Goal: Task Accomplishment & Management: Manage account settings

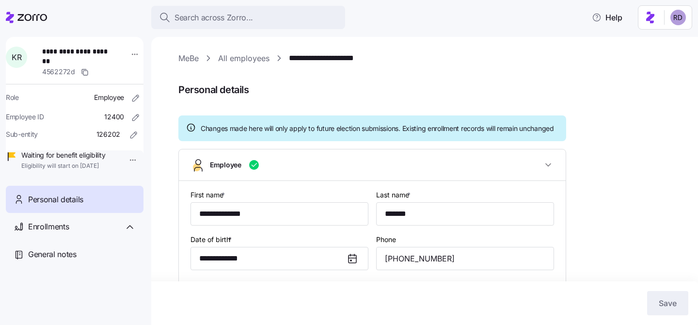
scroll to position [226, 0]
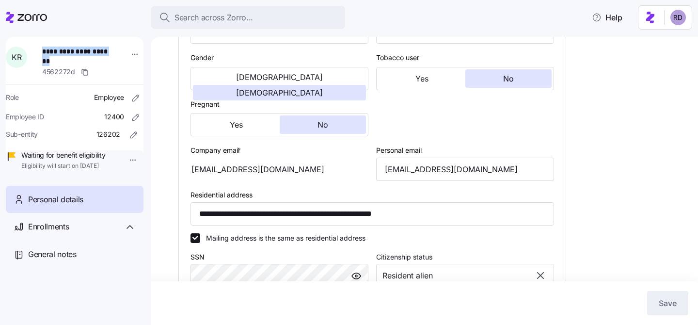
drag, startPoint x: 77, startPoint y: 61, endPoint x: 48, endPoint y: 51, distance: 30.7
click at [48, 51] on span "**********" at bounding box center [76, 57] width 68 height 20
copy span "**********"
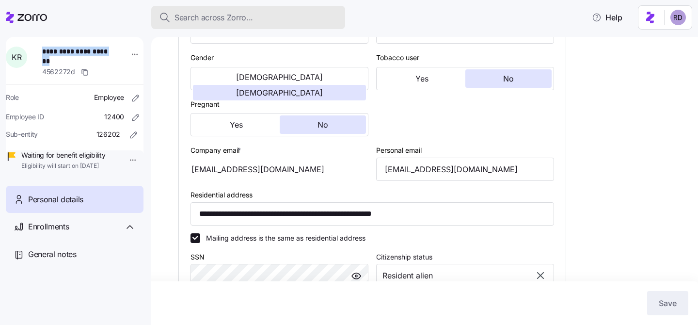
click at [261, 12] on div "Search across Zorro..." at bounding box center [248, 18] width 178 height 12
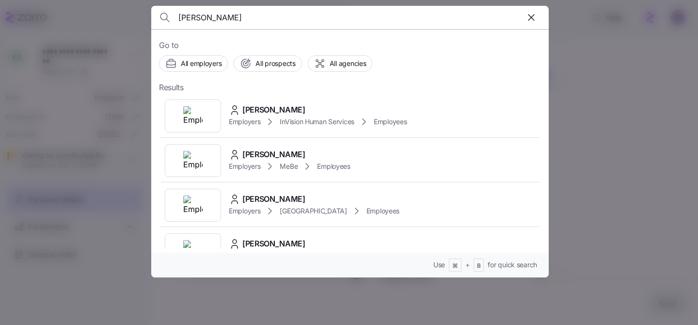
click at [194, 19] on input "reedy jones" at bounding box center [302, 17] width 248 height 23
click at [236, 19] on input "redy jones" at bounding box center [302, 17] width 248 height 23
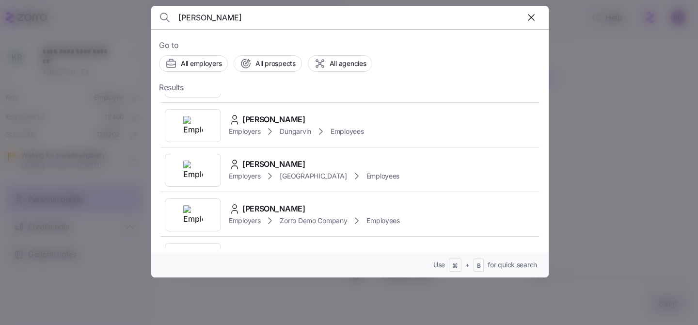
scroll to position [674, 0]
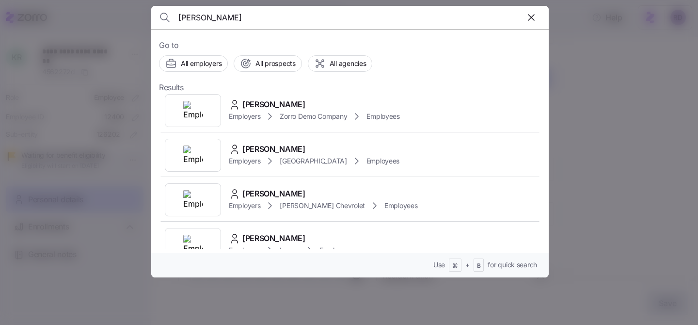
click at [181, 19] on input "Reedy jones" at bounding box center [302, 17] width 248 height 23
type input "Tricia Reedy jones"
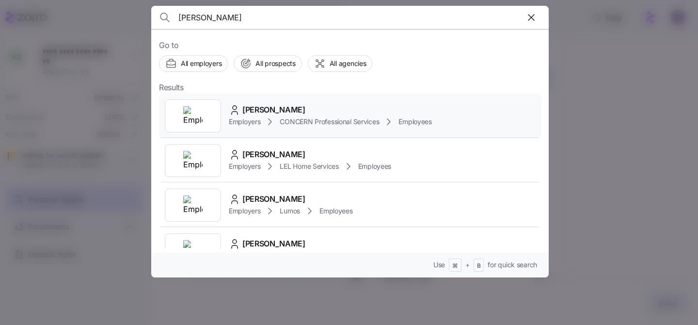
click at [280, 102] on div "Tricia Reedy Employers CONCERN Professional Services Employees" at bounding box center [350, 116] width 382 height 45
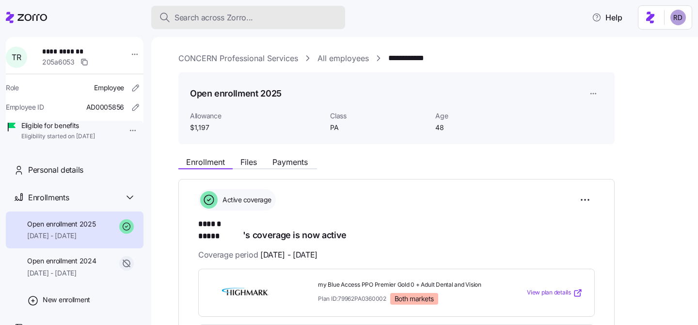
click at [257, 22] on div "Search across Zorro..." at bounding box center [248, 18] width 178 height 12
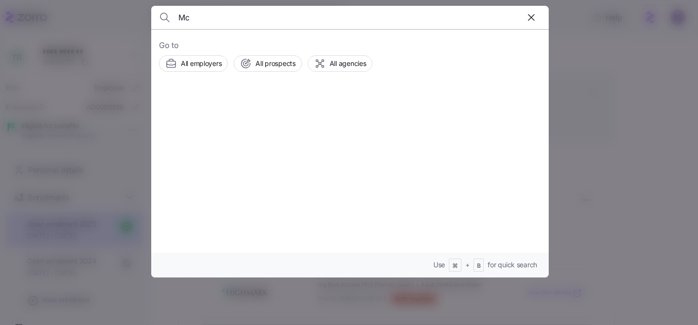
type input "M"
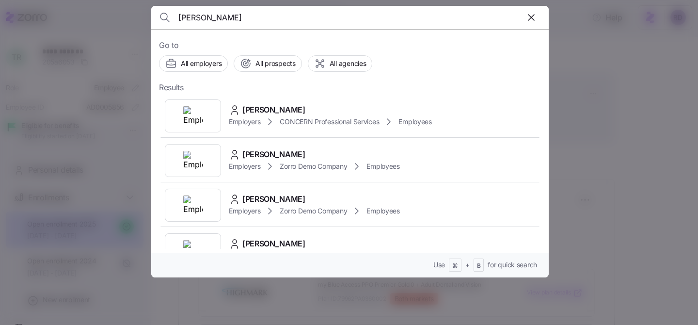
click at [383, 21] on input "Mcdonald" at bounding box center [302, 17] width 248 height 23
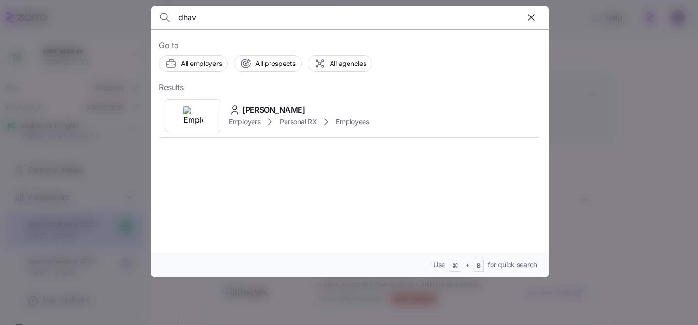
type input "dhav"
click at [384, 111] on div "Dhavalkumar Patel Employers Personal RX Employees" at bounding box center [350, 116] width 382 height 45
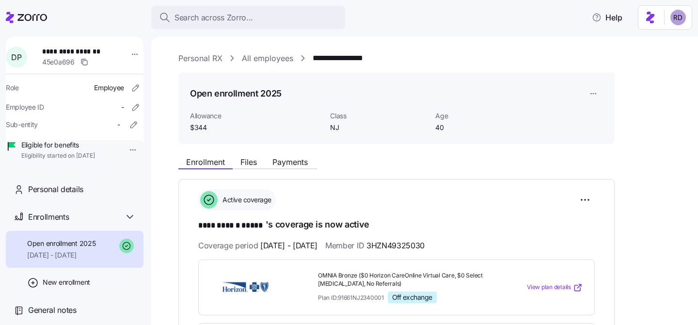
scroll to position [12, 0]
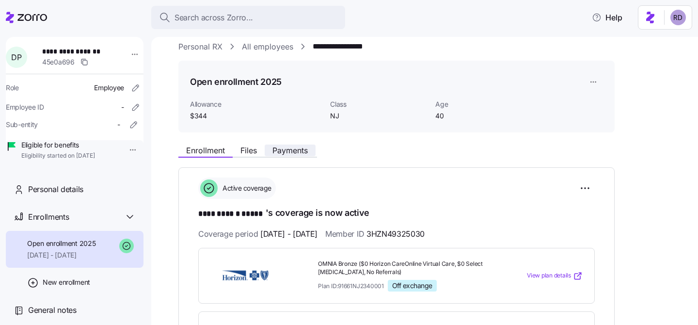
click at [303, 154] on span "Payments" at bounding box center [289, 150] width 35 height 8
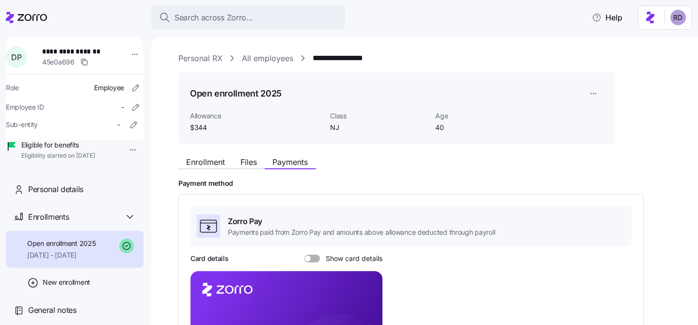
click at [275, 63] on link "All employees" at bounding box center [267, 58] width 51 height 12
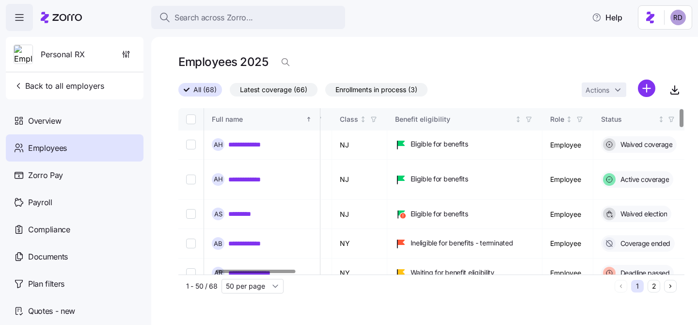
scroll to position [0, 234]
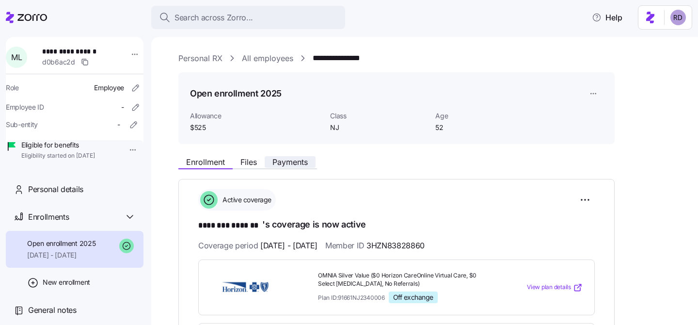
click at [287, 163] on span "Payments" at bounding box center [289, 162] width 35 height 8
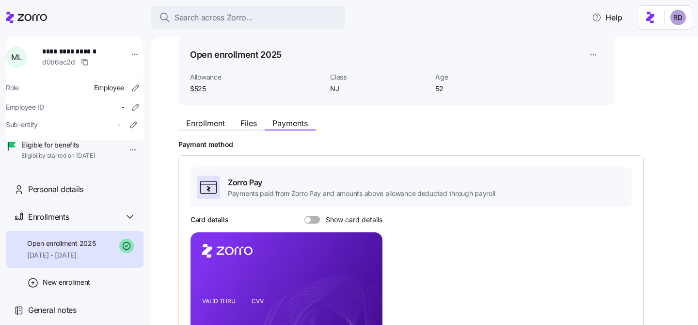
scroll to position [43, 0]
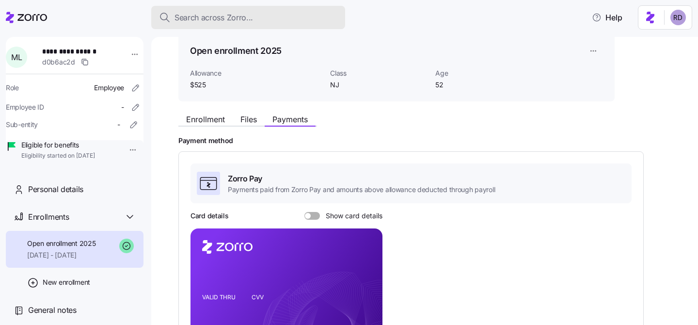
click at [228, 12] on span "Search across Zorro..." at bounding box center [214, 18] width 79 height 12
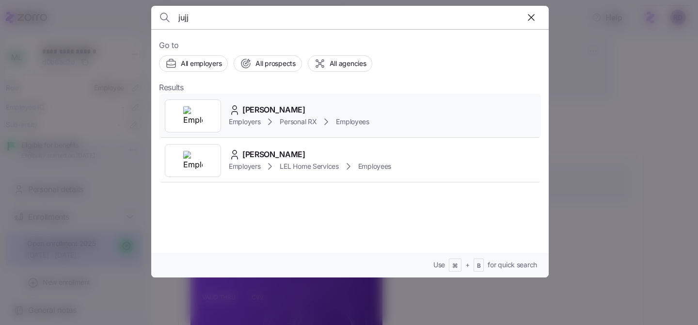
type input "jujj"
click at [328, 104] on div "Jujjhar Singh" at bounding box center [299, 110] width 141 height 12
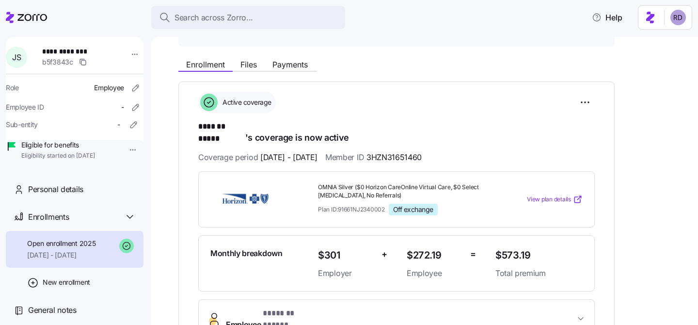
scroll to position [98, 0]
click at [289, 64] on span "Payments" at bounding box center [289, 64] width 35 height 8
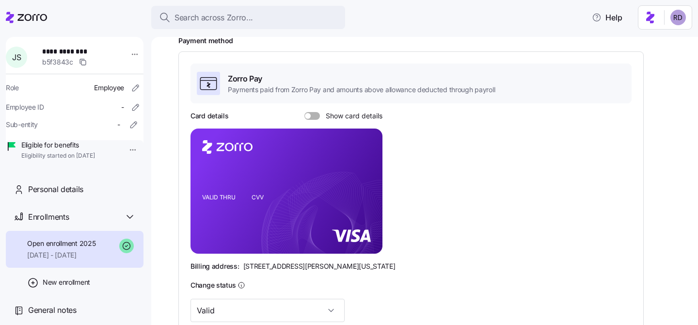
scroll to position [293, 0]
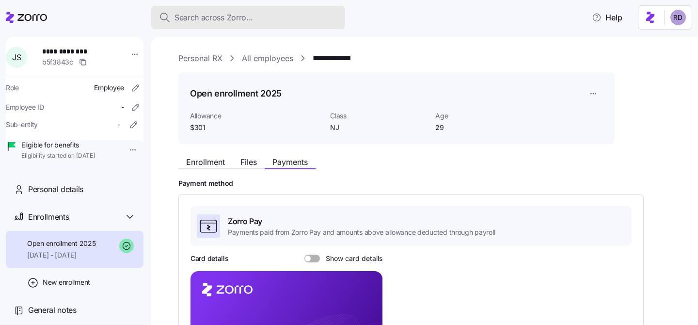
click at [218, 13] on span "Search across Zorro..." at bounding box center [214, 18] width 79 height 12
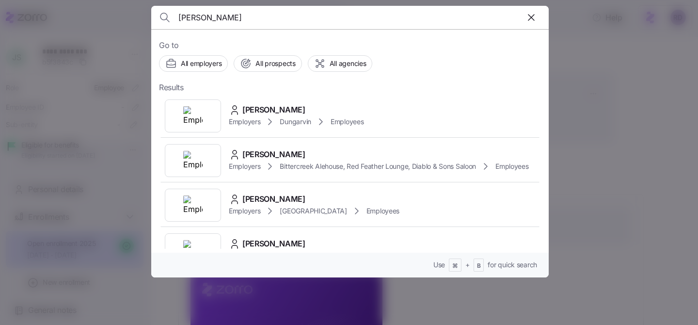
type input "[PERSON_NAME]"
click at [536, 13] on icon "button" at bounding box center [531, 18] width 12 height 12
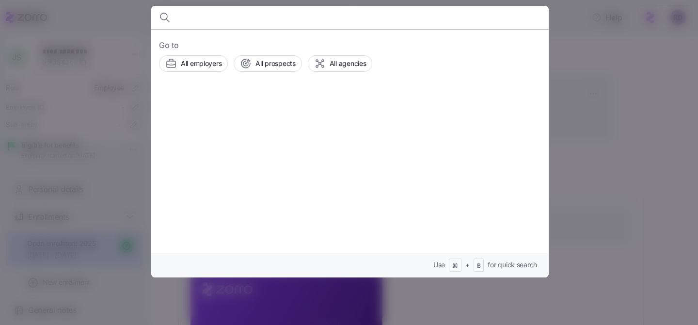
click at [599, 62] on div at bounding box center [349, 162] width 698 height 325
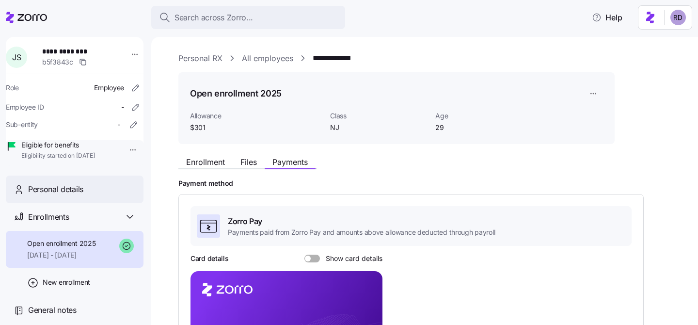
click at [64, 203] on div "Personal details" at bounding box center [75, 189] width 138 height 28
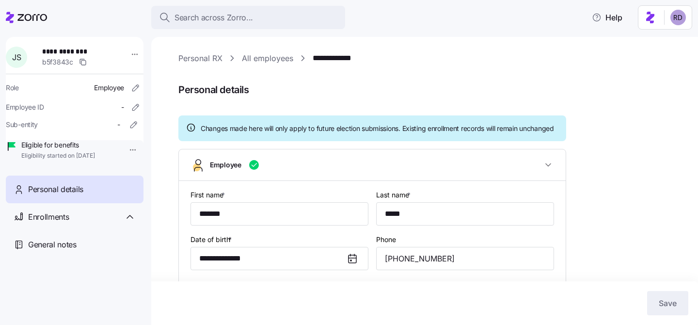
type input "NJ"
click at [203, 60] on link "Personal RX" at bounding box center [200, 58] width 44 height 12
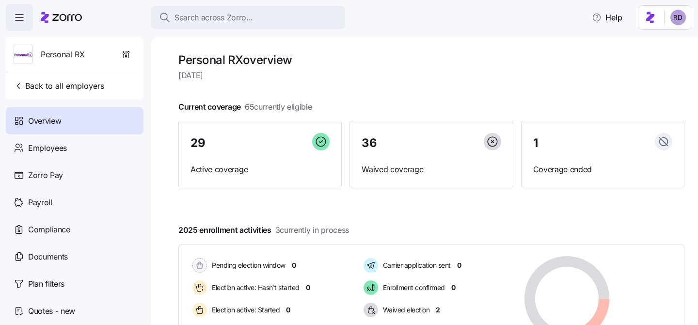
click at [91, 45] on div "Personal RX" at bounding box center [75, 54] width 130 height 35
click at [127, 50] on icon "button" at bounding box center [126, 54] width 10 height 10
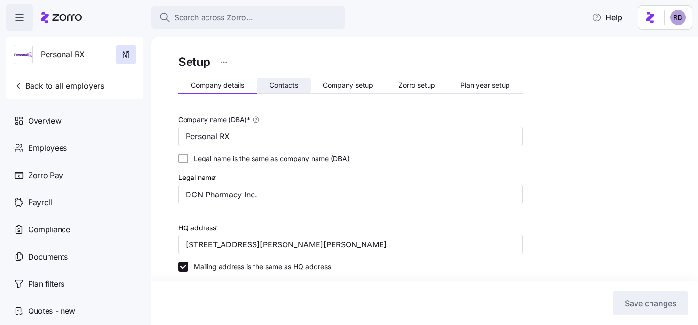
click at [285, 83] on span "Contacts" at bounding box center [284, 85] width 29 height 7
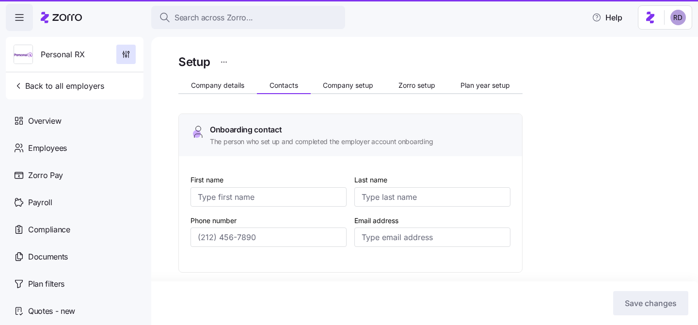
type input "Cheryl"
type input "Fine"
type input "cheryl@personalrx.com"
type input "Lawrence"
type input "Margolis"
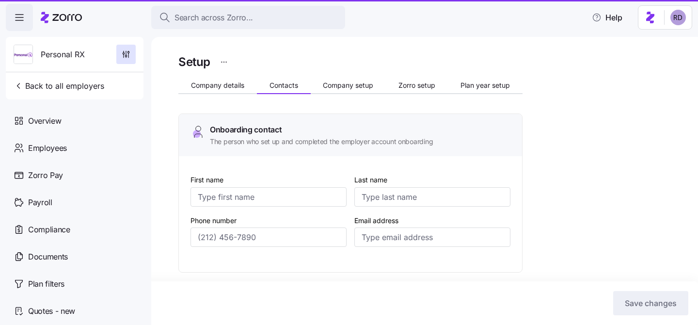
type input "larry@personalrx.com"
type input "Francis"
type input "Macri"
type input "fmacri@personalrx.com"
type input "Cheryl"
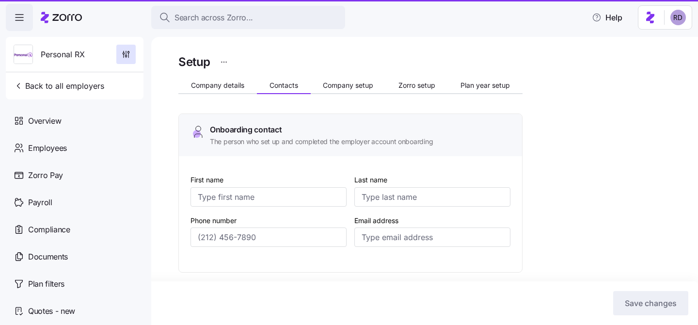
type input "Fine"
type input "cheryl@personalrx.com"
type input "(201) 623-3881"
type input "(917) 685-8188"
type input "(201) 359-3479"
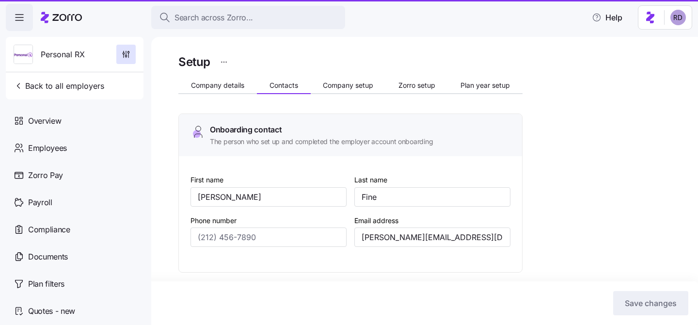
type input "(201) 623-3881"
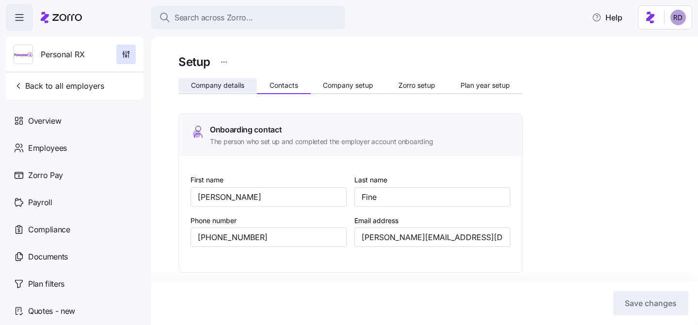
click at [224, 84] on span "Company details" at bounding box center [217, 85] width 53 height 7
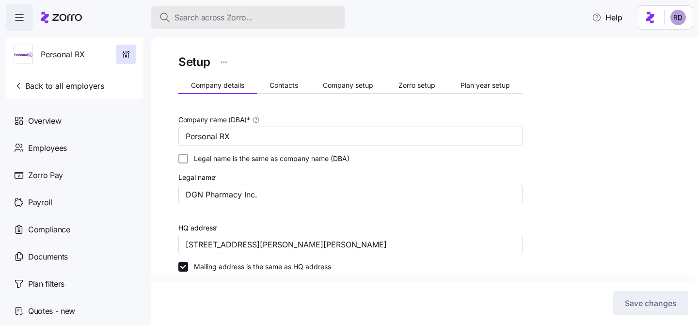
click at [189, 14] on span "Search across Zorro..." at bounding box center [214, 18] width 79 height 12
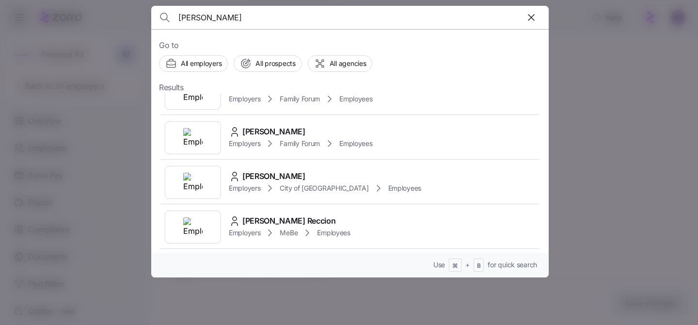
scroll to position [88, 0]
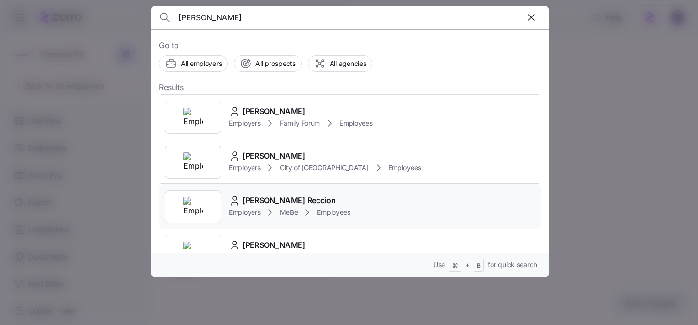
type input "kirsten"
click at [378, 208] on div "Kirsten Gaelle Reccion Employers MeBe Employees" at bounding box center [350, 206] width 382 height 45
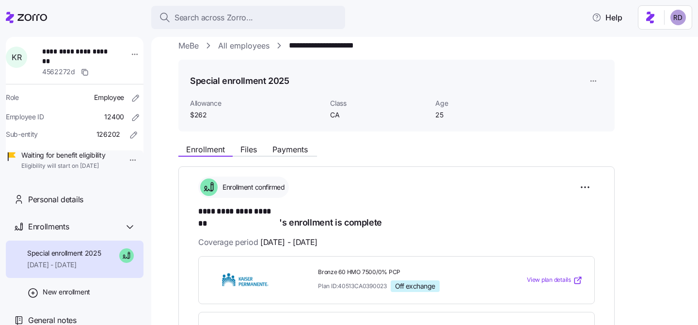
scroll to position [16, 0]
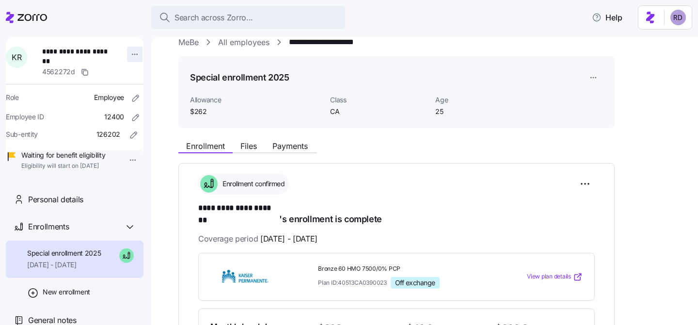
click at [127, 55] on html "**********" at bounding box center [349, 159] width 698 height 319
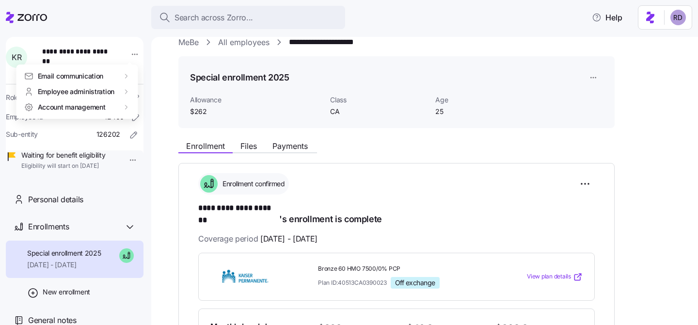
click at [259, 40] on html "**********" at bounding box center [349, 159] width 698 height 319
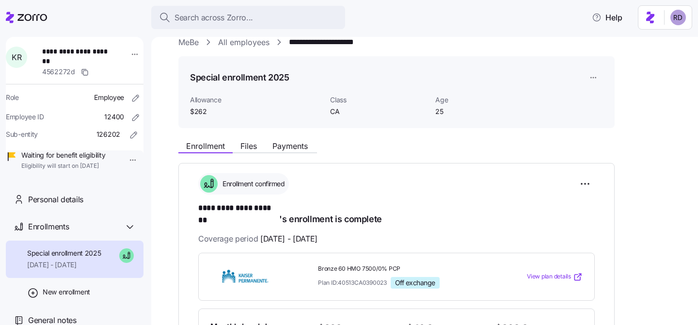
click at [244, 39] on link "All employees" at bounding box center [243, 42] width 51 height 12
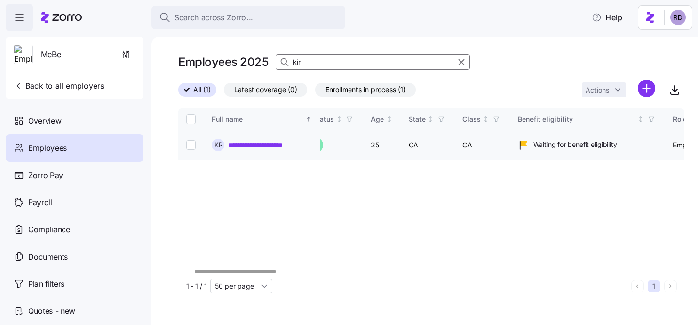
scroll to position [0, 32]
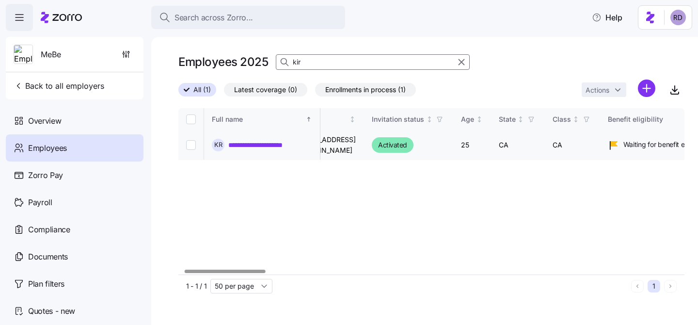
click at [407, 143] on span "Activated" at bounding box center [392, 145] width 29 height 12
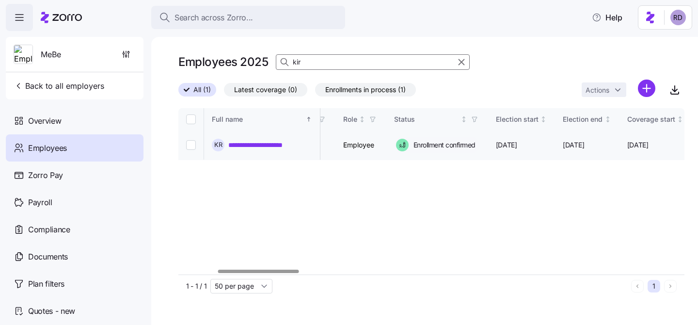
scroll to position [0, 571]
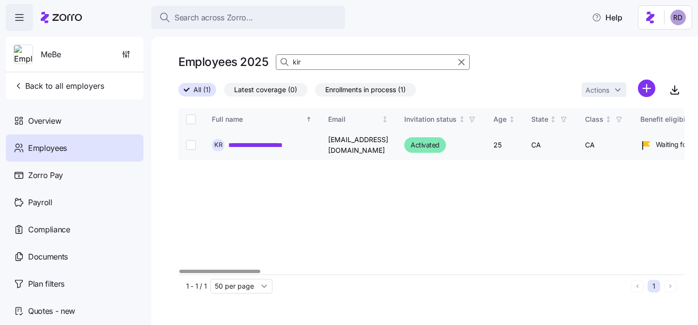
click at [366, 141] on td "kirstengaelle.reccion@mebefamily.com" at bounding box center [358, 145] width 76 height 30
click at [365, 132] on td "kirstengaelle.reccion@mebefamily.com" at bounding box center [358, 145] width 76 height 30
click at [227, 5] on div "Search across Zorro... Help" at bounding box center [349, 17] width 686 height 27
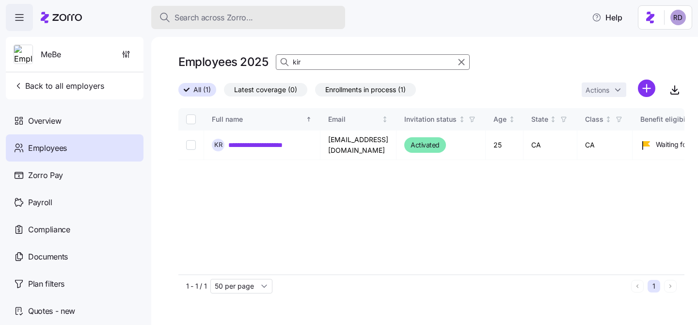
click at [229, 18] on span "Search across Zorro..." at bounding box center [214, 18] width 79 height 12
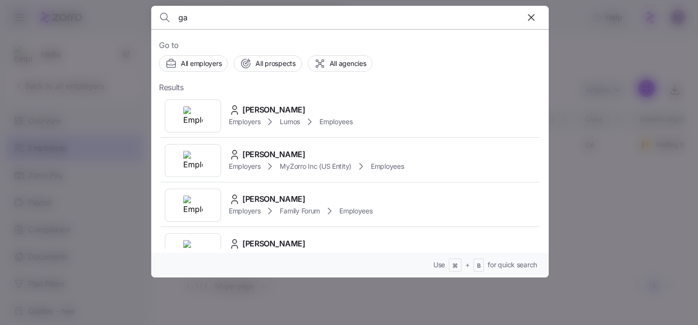
type input "g"
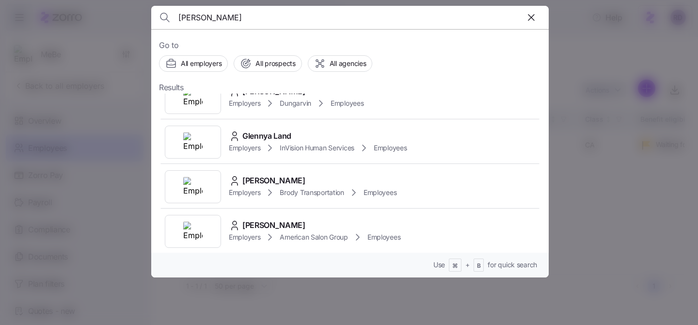
scroll to position [157, 0]
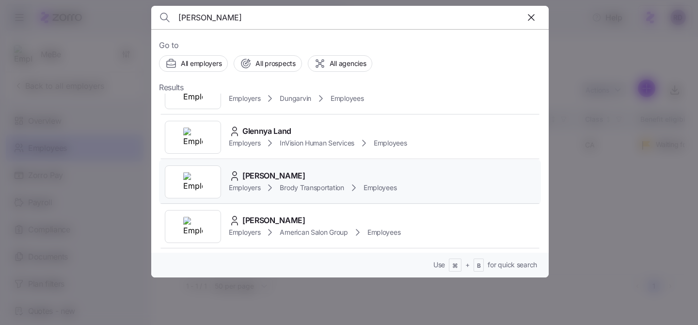
type input "glenn"
click at [438, 178] on div "Glenn Wildberger Employers Brody Transportation Employees" at bounding box center [350, 181] width 382 height 45
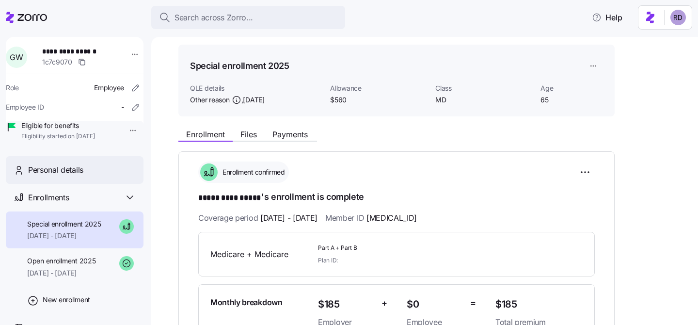
scroll to position [26, 0]
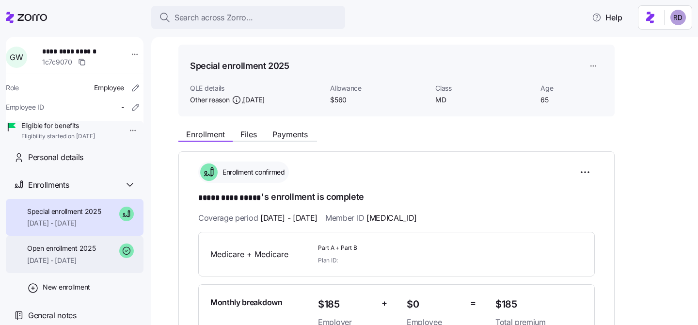
click at [91, 252] on span "Open enrollment 2025" at bounding box center [61, 248] width 68 height 10
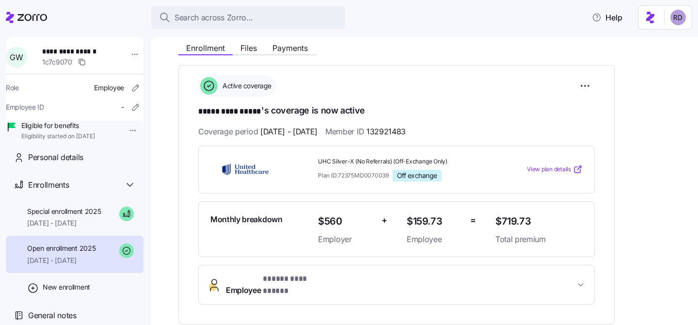
scroll to position [115, 0]
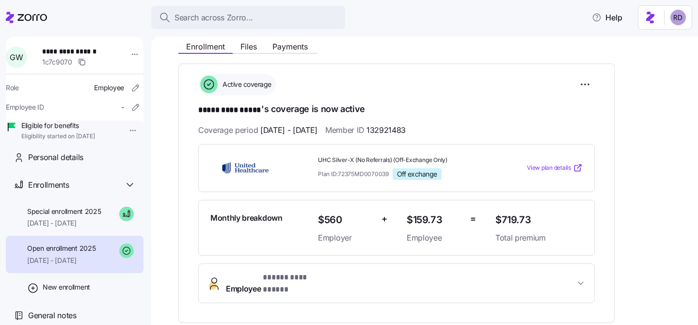
click at [236, 5] on div "Search across Zorro... Help" at bounding box center [349, 17] width 686 height 27
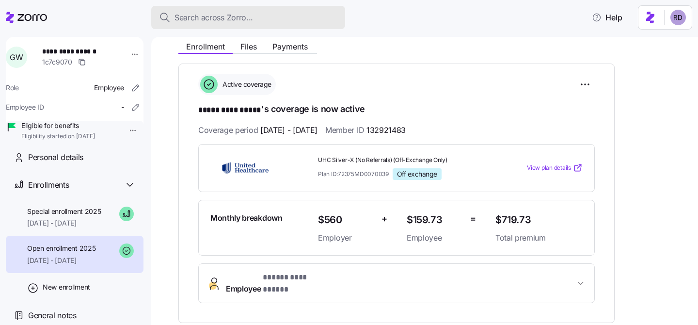
click at [235, 11] on button "Search across Zorro..." at bounding box center [248, 17] width 194 height 23
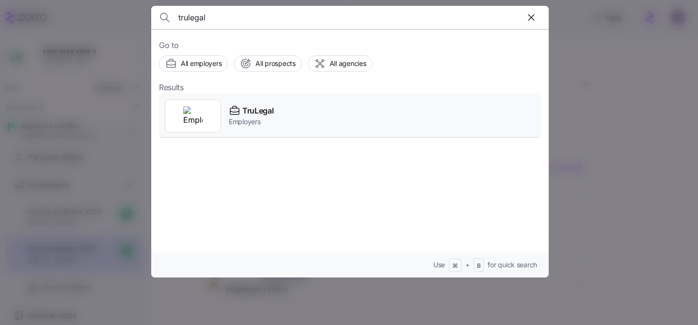
type input "trulegal"
click at [308, 116] on div "TruLegal Employers" at bounding box center [350, 116] width 382 height 45
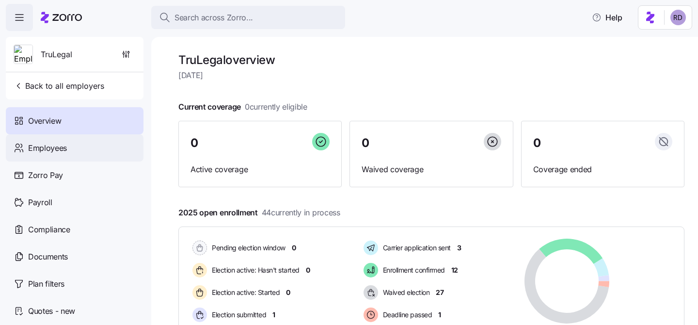
click at [75, 147] on div "Employees" at bounding box center [75, 147] width 138 height 27
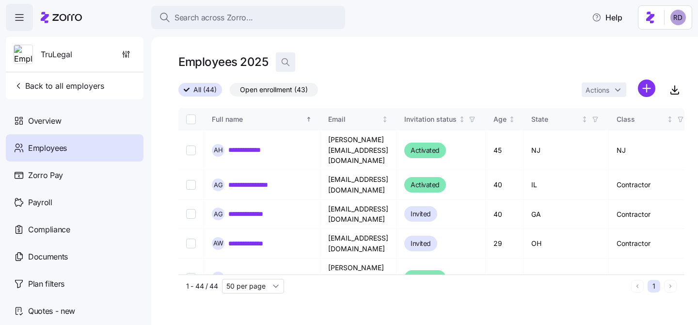
click at [287, 63] on icon "button" at bounding box center [286, 62] width 10 height 10
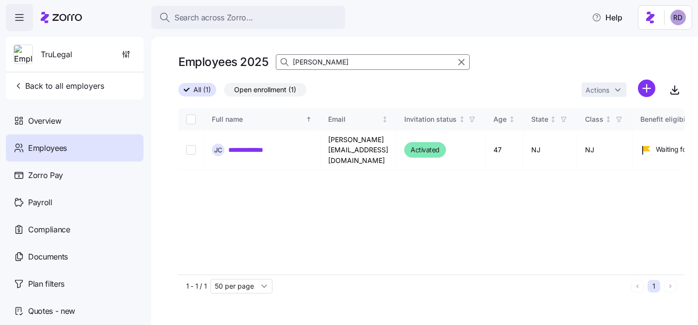
type input "jared"
click at [264, 146] on link "**********" at bounding box center [252, 150] width 48 height 10
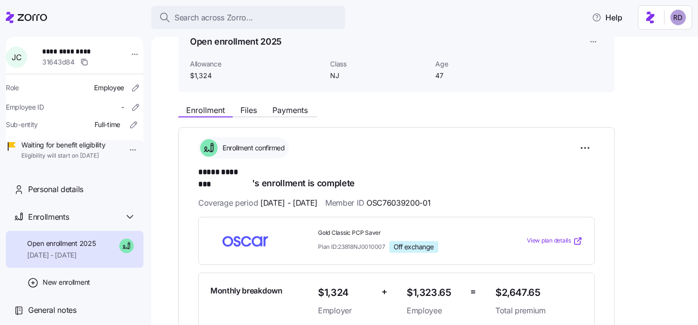
scroll to position [71, 0]
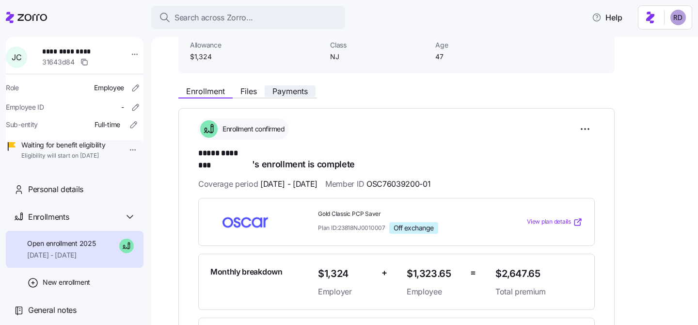
click at [289, 90] on span "Payments" at bounding box center [289, 91] width 35 height 8
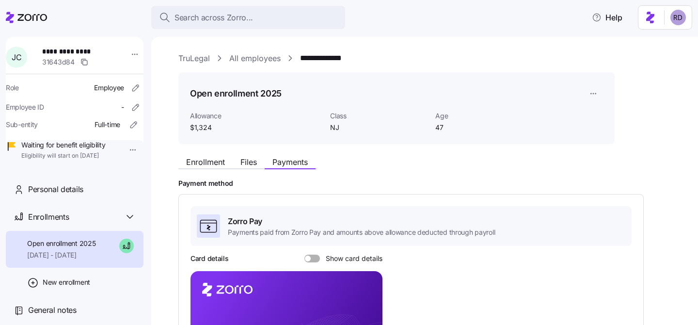
click at [247, 155] on div "Enrollment Files Payments" at bounding box center [396, 160] width 436 height 17
click at [247, 161] on span "Files" at bounding box center [248, 162] width 16 height 8
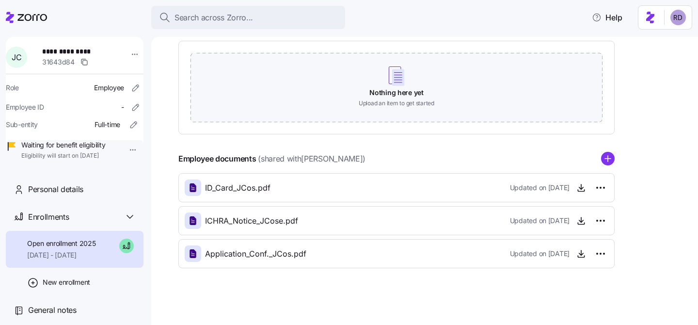
scroll to position [161, 0]
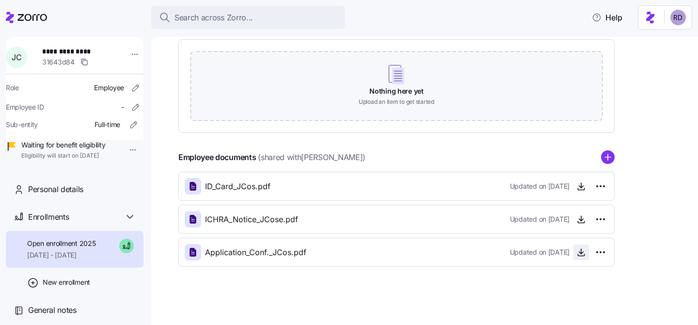
click at [579, 252] on icon "button" at bounding box center [581, 252] width 10 height 10
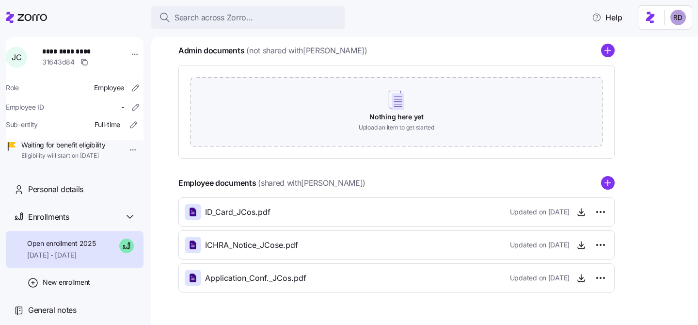
scroll to position [0, 0]
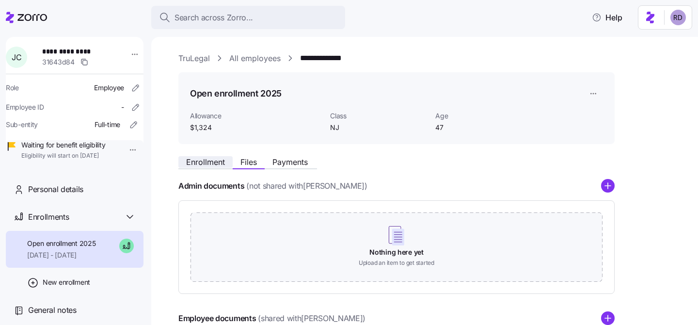
click at [202, 160] on span "Enrollment" at bounding box center [205, 162] width 39 height 8
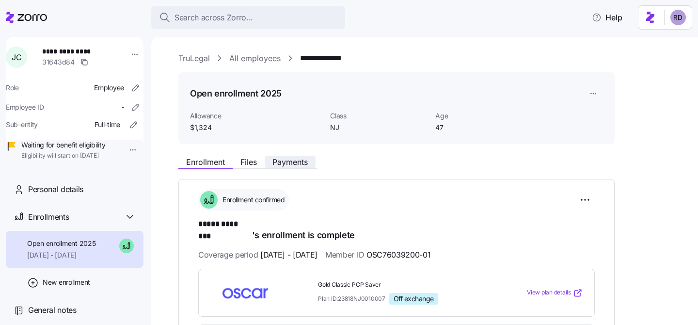
click at [277, 166] on span "Payments" at bounding box center [289, 162] width 35 height 8
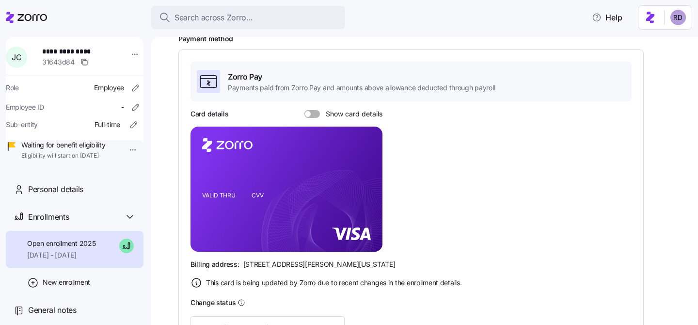
scroll to position [160, 0]
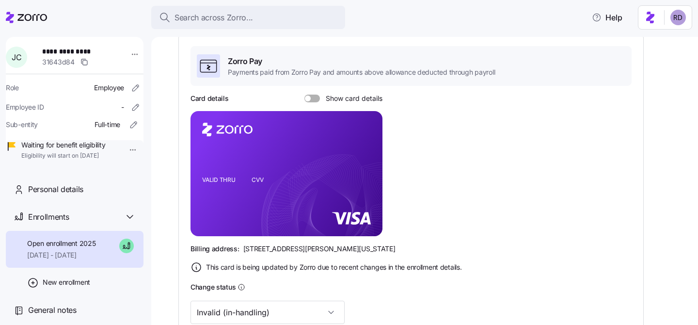
click at [310, 95] on div at bounding box center [312, 99] width 16 height 8
click at [304, 95] on input "Show card details" at bounding box center [304, 95] width 0 height 0
click at [310, 95] on span at bounding box center [309, 99] width 10 height 8
click at [304, 95] on input "Show card details" at bounding box center [304, 95] width 0 height 0
click at [310, 95] on div at bounding box center [312, 99] width 16 height 8
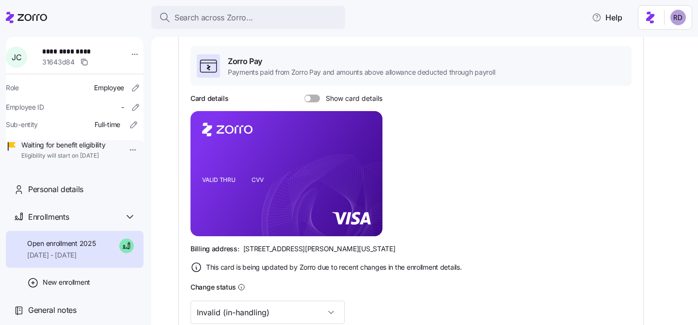
click at [304, 95] on input "Show card details" at bounding box center [304, 95] width 0 height 0
click at [310, 95] on span at bounding box center [309, 99] width 10 height 8
click at [304, 95] on input "Show card details" at bounding box center [304, 95] width 0 height 0
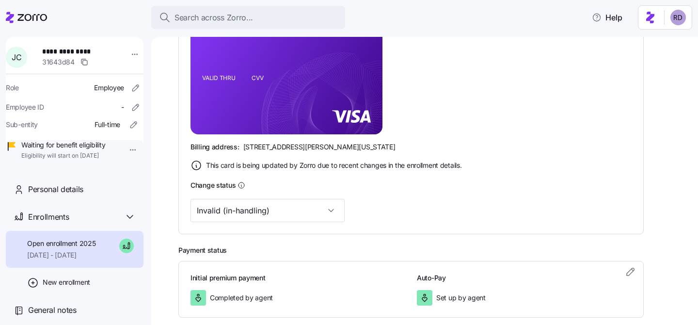
scroll to position [0, 0]
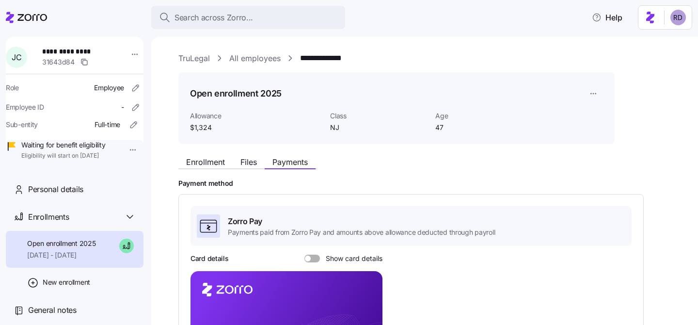
click at [249, 168] on div "Enrollment Files Payments" at bounding box center [247, 164] width 139 height 12
click at [249, 161] on span "Files" at bounding box center [248, 162] width 16 height 8
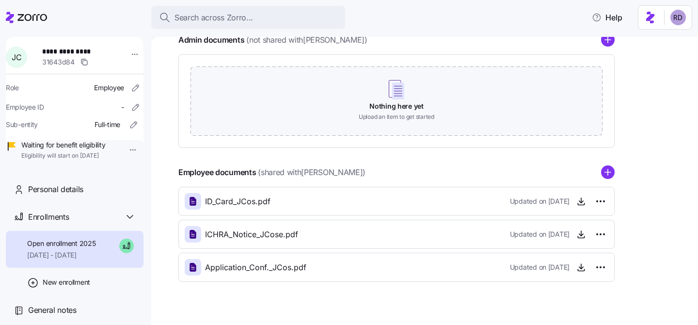
scroll to position [161, 0]
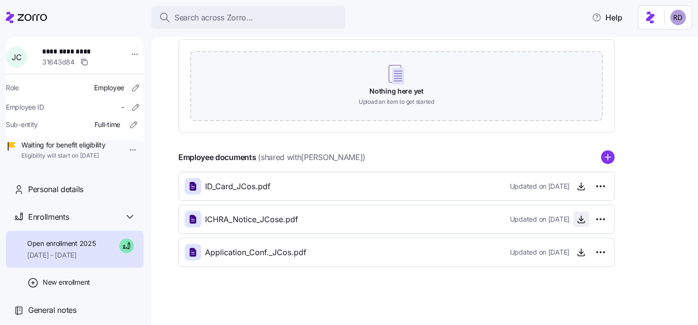
click at [581, 218] on icon "button" at bounding box center [581, 218] width 0 height 5
click at [129, 50] on html "**********" at bounding box center [349, 159] width 698 height 319
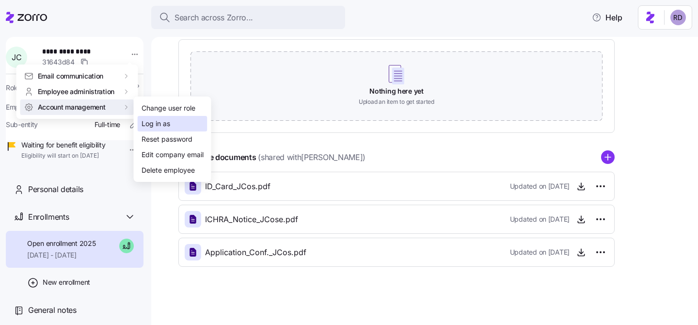
click at [168, 125] on div "Log in as" at bounding box center [156, 123] width 29 height 11
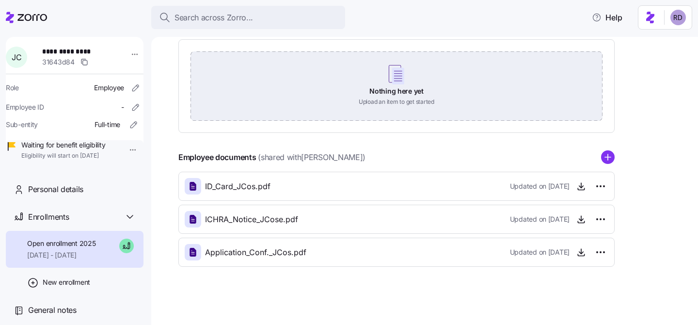
scroll to position [0, 0]
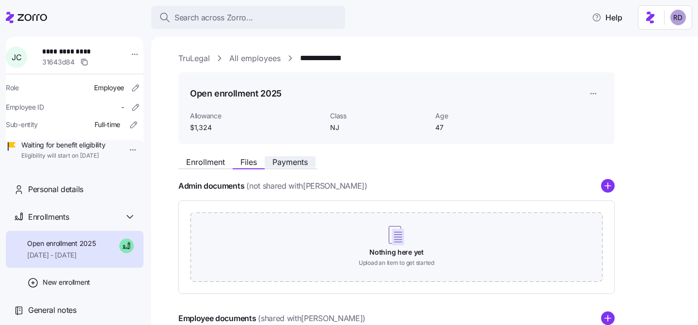
click at [286, 161] on span "Payments" at bounding box center [289, 162] width 35 height 8
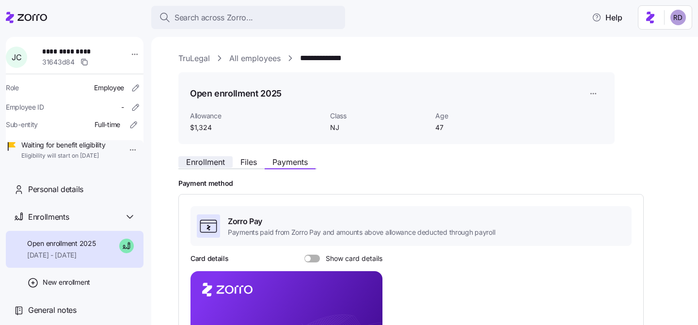
click at [203, 159] on span "Enrollment" at bounding box center [205, 162] width 39 height 8
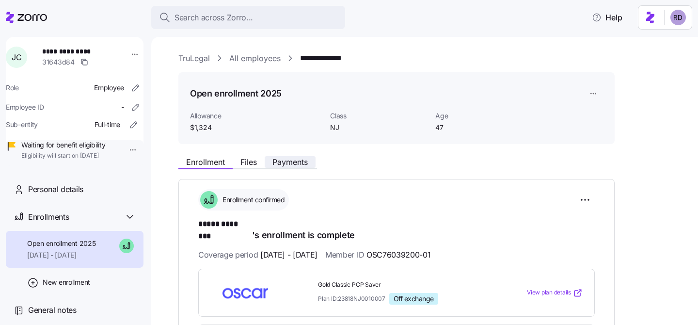
click at [298, 161] on span "Payments" at bounding box center [289, 162] width 35 height 8
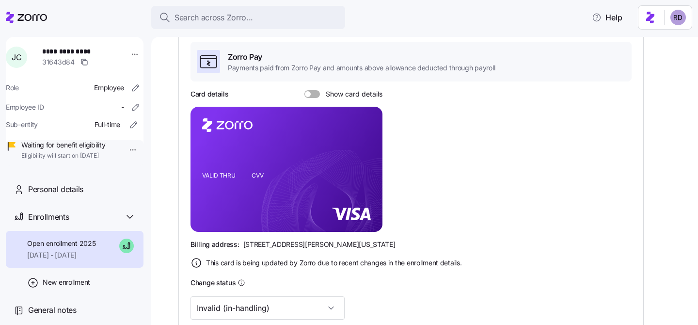
scroll to position [14, 0]
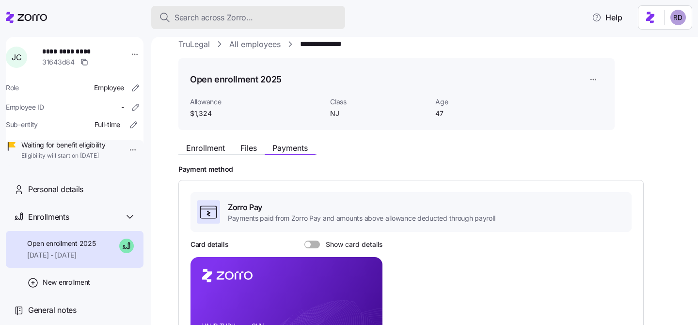
click at [313, 15] on div "Search across Zorro..." at bounding box center [248, 18] width 178 height 12
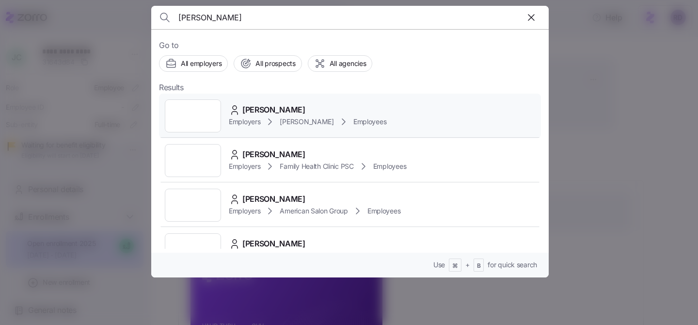
type input "jessica strunk"
click at [389, 107] on div "Jessica Strunk Employers Kim Cox Employees" at bounding box center [350, 116] width 382 height 45
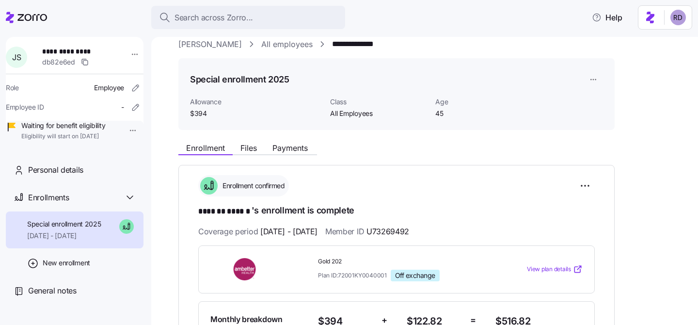
scroll to position [31, 0]
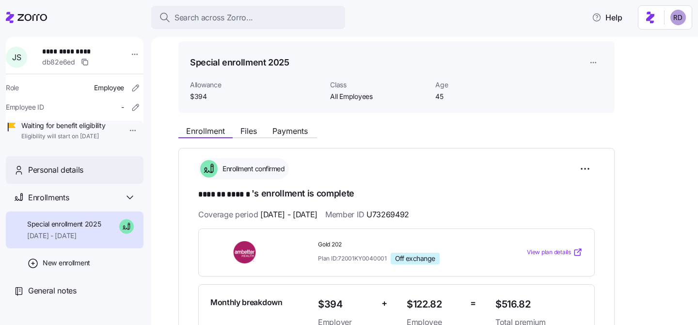
click at [70, 176] on span "Personal details" at bounding box center [55, 170] width 55 height 12
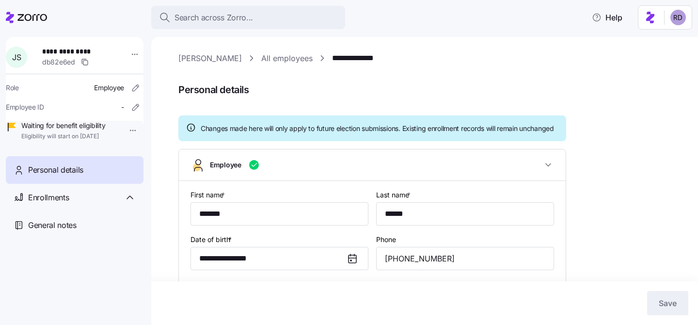
type input "All Employees"
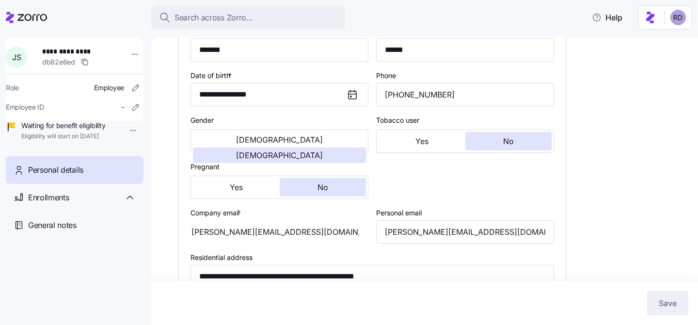
scroll to position [213, 0]
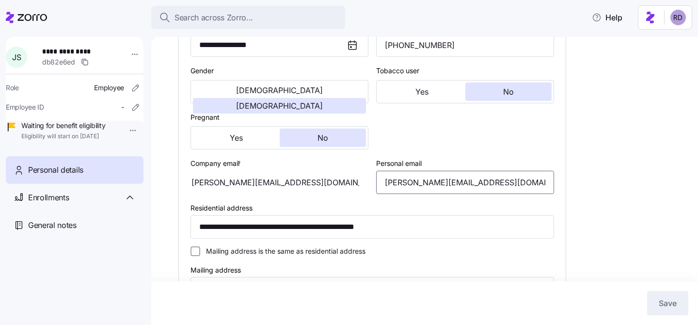
click at [427, 193] on input "jessica.e.strunk1@icloud.com" at bounding box center [465, 182] width 178 height 23
paste input
type input "jessica.e.strunk@icloud.com"
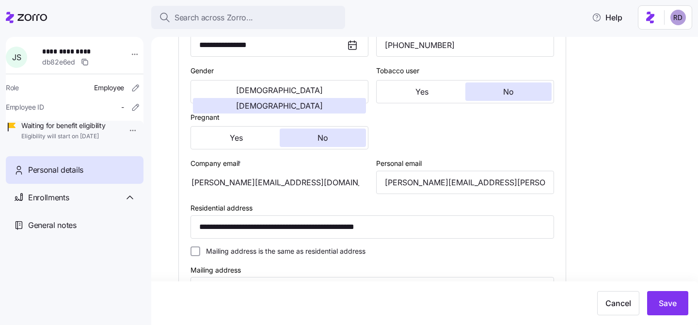
click at [592, 168] on div "**********" at bounding box center [431, 227] width 506 height 776
click at [675, 301] on span "Save" at bounding box center [668, 303] width 18 height 12
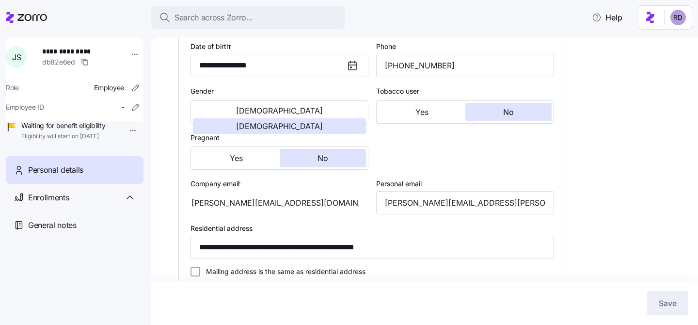
scroll to position [191, 0]
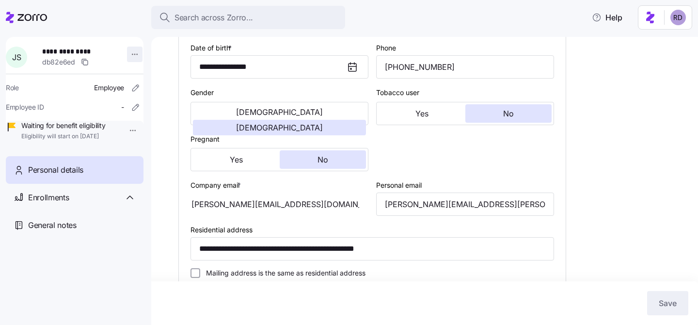
click at [129, 52] on html "**********" at bounding box center [349, 159] width 698 height 319
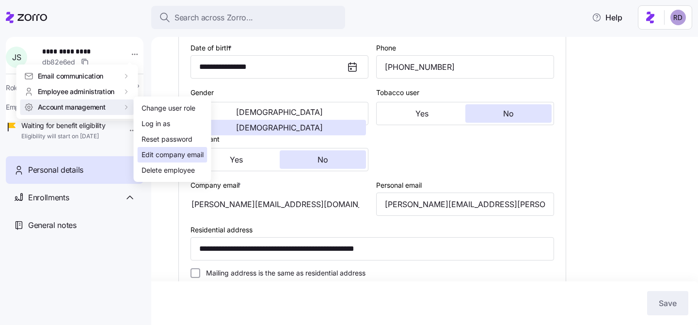
click at [187, 156] on div "Edit company email" at bounding box center [173, 154] width 62 height 11
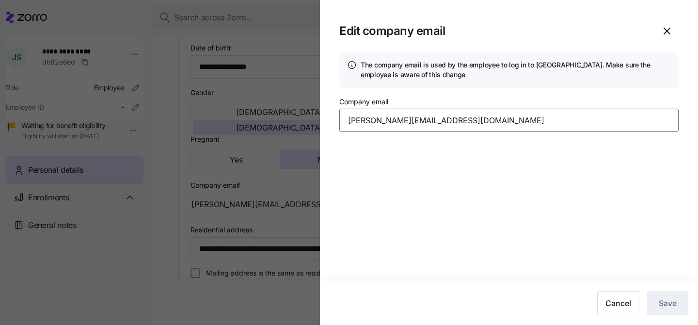
click at [384, 125] on input "jessica.e.strunk1@icloud.com" at bounding box center [508, 120] width 339 height 23
paste input "strunk@kimcoxgroup"
type input "jstrunk@kimcoxgroup.com"
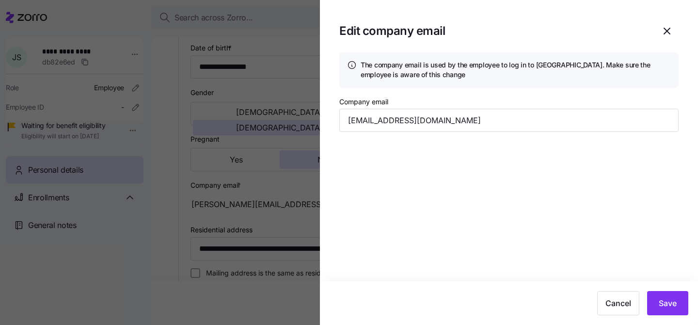
click at [573, 204] on section "Edit company email The company email is used by the employee to log in to Zorro…" at bounding box center [509, 162] width 378 height 325
click at [680, 301] on button "Save" at bounding box center [667, 303] width 41 height 24
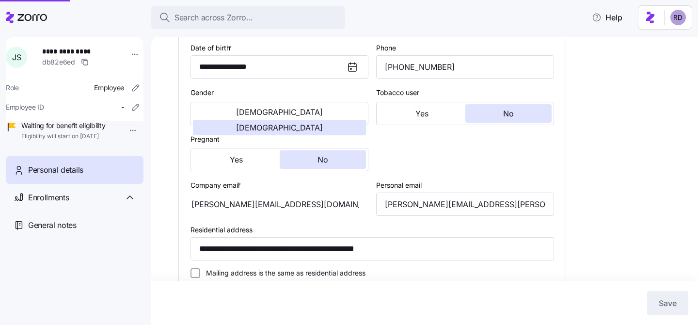
type input "jstrunk@kimcoxgroup.com"
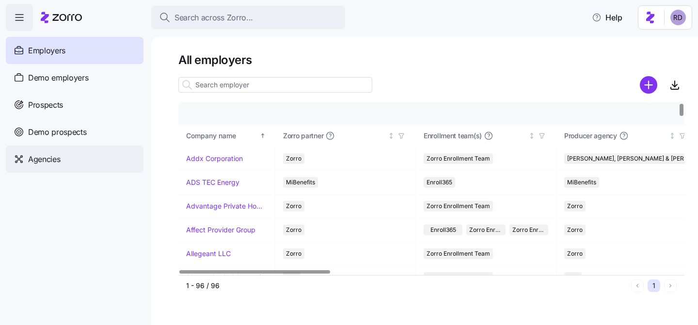
click at [85, 161] on div "Agencies" at bounding box center [75, 158] width 138 height 27
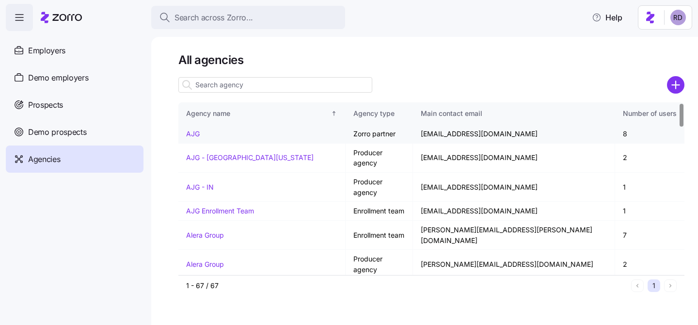
click at [201, 131] on td "AJG" at bounding box center [261, 134] width 167 height 19
click at [194, 131] on link "AJG" at bounding box center [193, 133] width 14 height 8
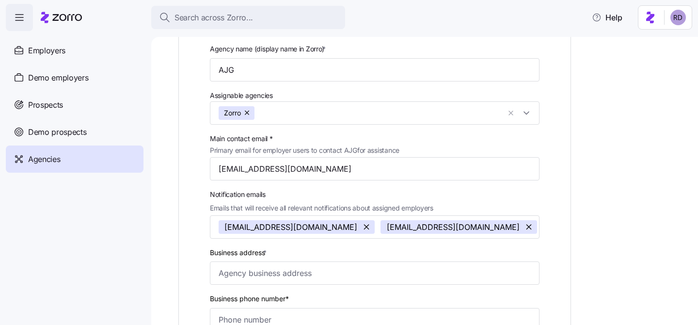
scroll to position [142, 0]
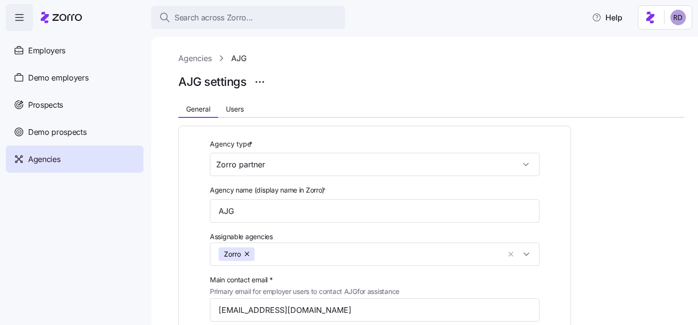
scroll to position [142, 0]
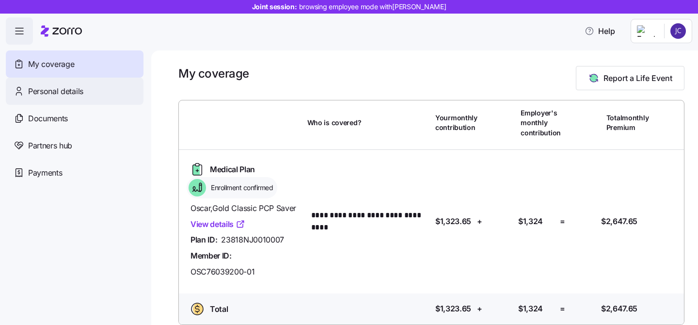
click at [52, 88] on span "Personal details" at bounding box center [55, 91] width 55 height 12
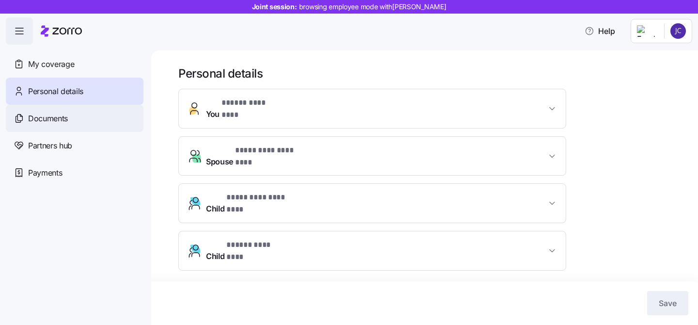
click at [102, 111] on div "Documents" at bounding box center [75, 118] width 138 height 27
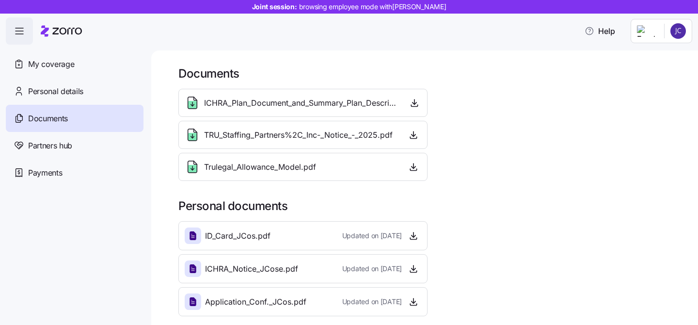
scroll to position [3, 0]
